Goal: Task Accomplishment & Management: Manage account settings

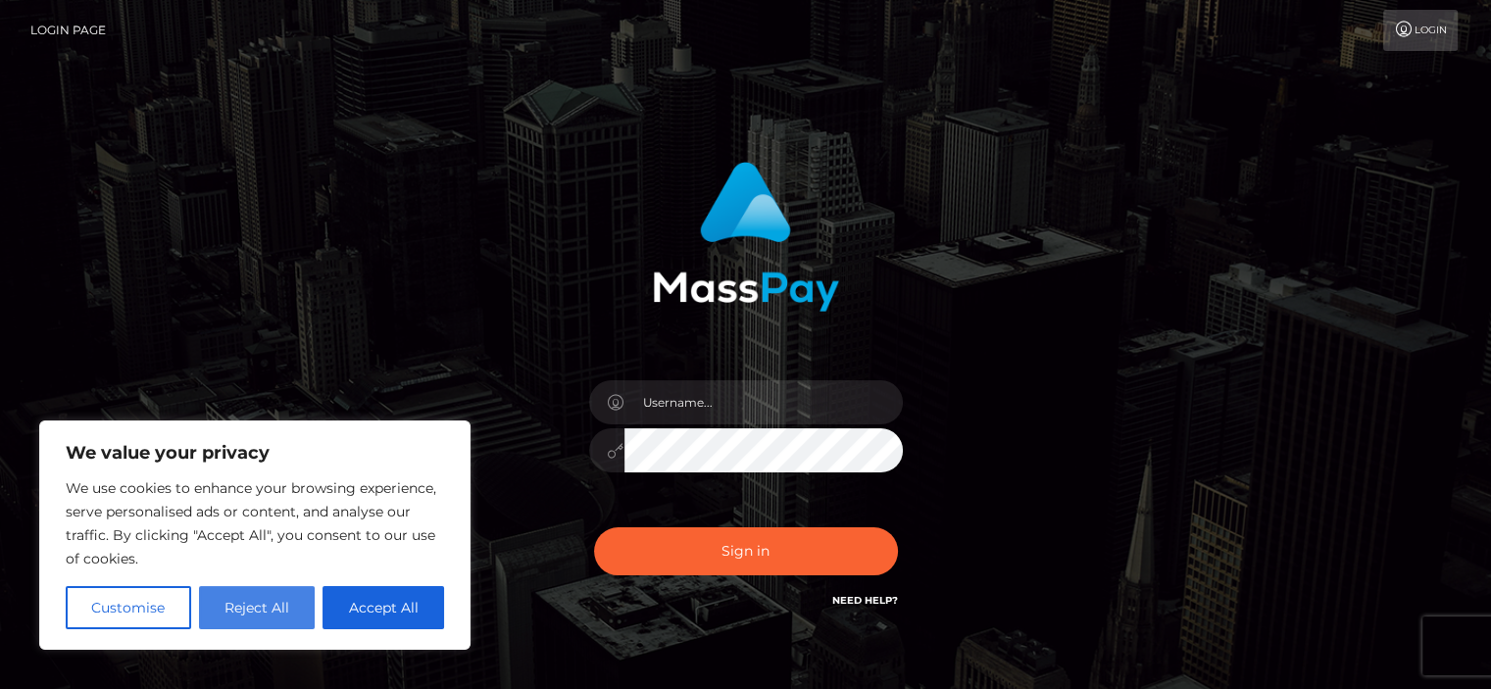
click at [272, 609] on button "Reject All" at bounding box center [257, 607] width 117 height 43
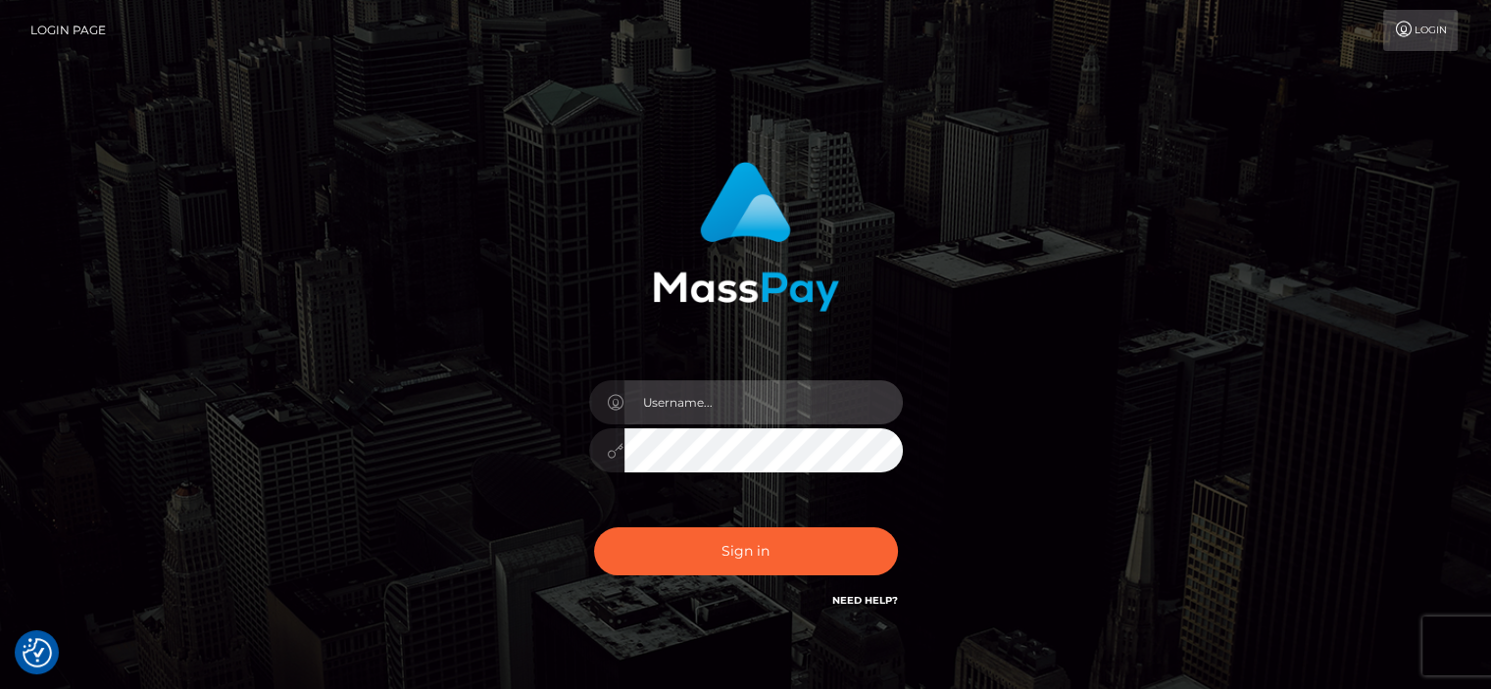
click at [726, 394] on input "text" at bounding box center [763, 402] width 278 height 44
type input "[EMAIL_ADDRESS][DOMAIN_NAME]"
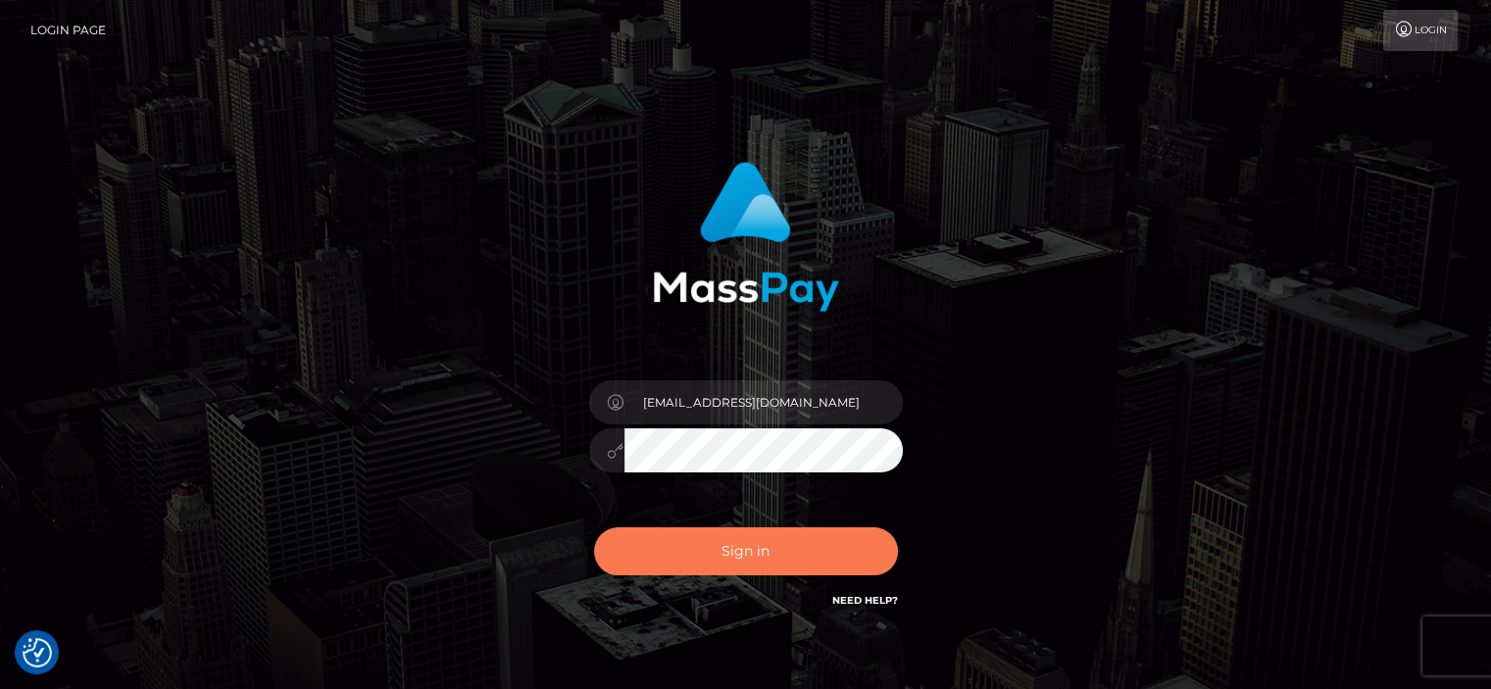
click at [710, 558] on button "Sign in" at bounding box center [746, 551] width 304 height 48
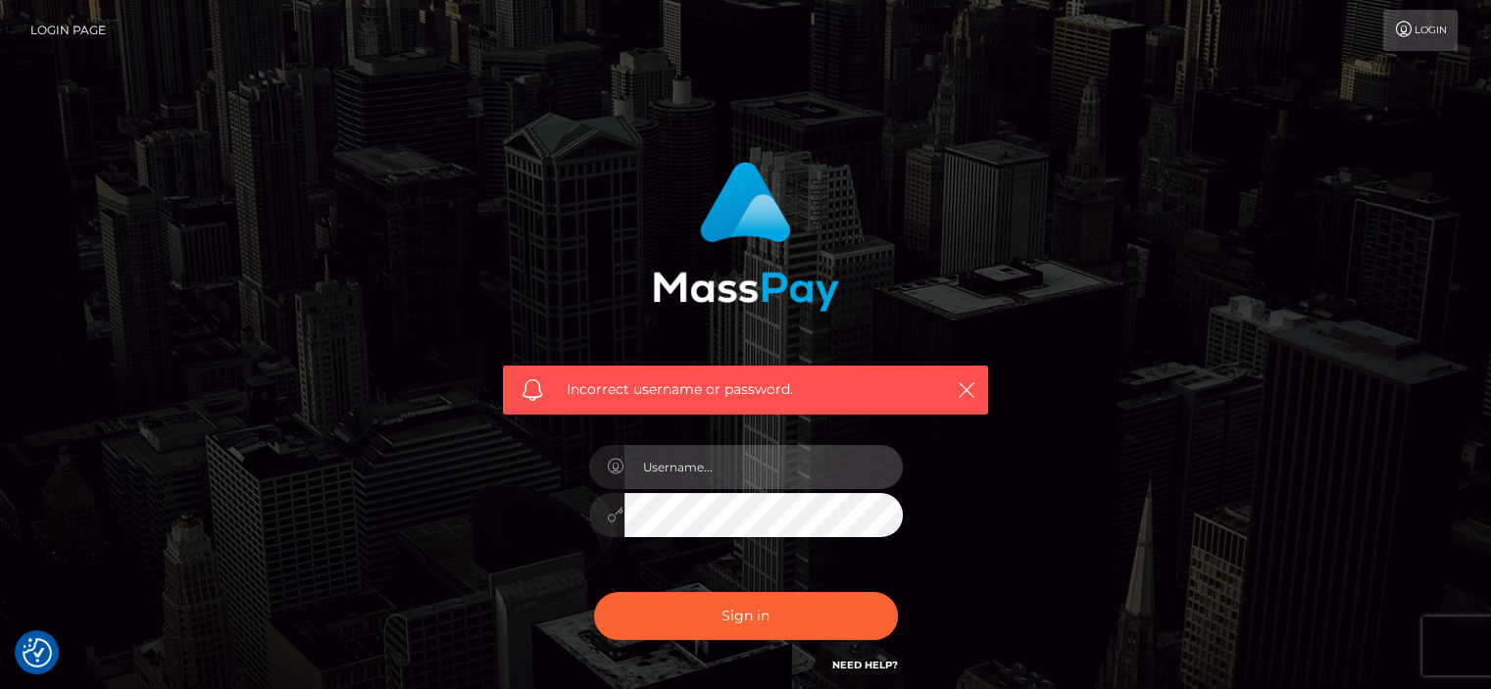
click at [790, 464] on input "text" at bounding box center [763, 467] width 278 height 44
type input "[EMAIL_ADDRESS][DOMAIN_NAME]"
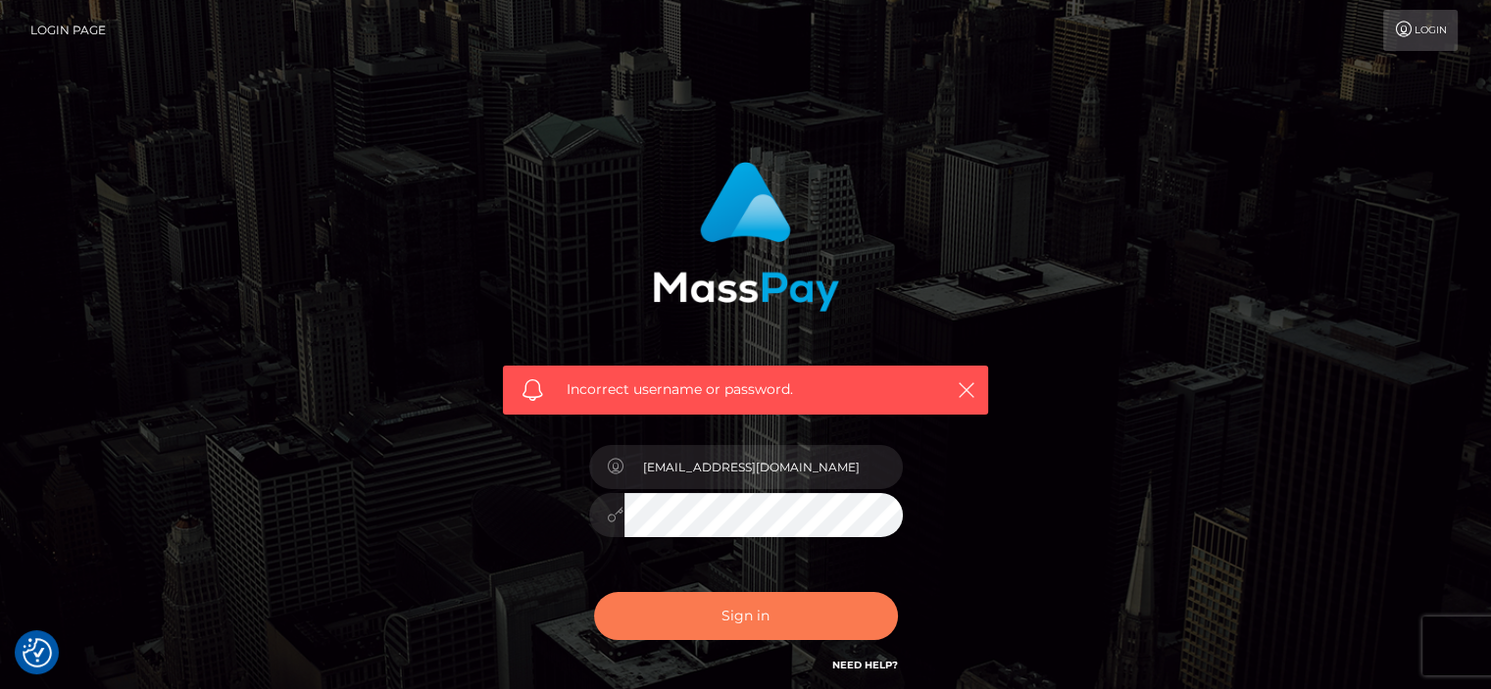
click at [768, 618] on button "Sign in" at bounding box center [746, 616] width 304 height 48
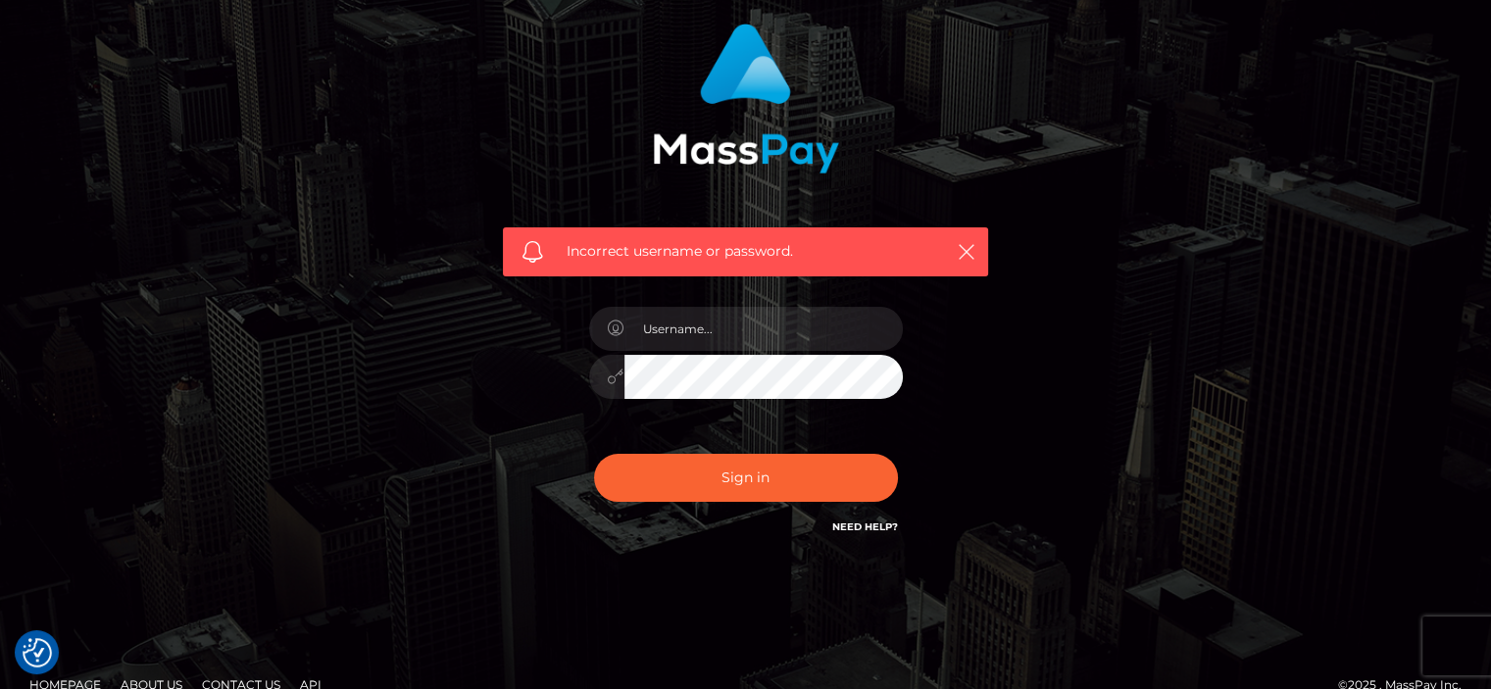
scroll to position [168, 0]
